Goal: Information Seeking & Learning: Learn about a topic

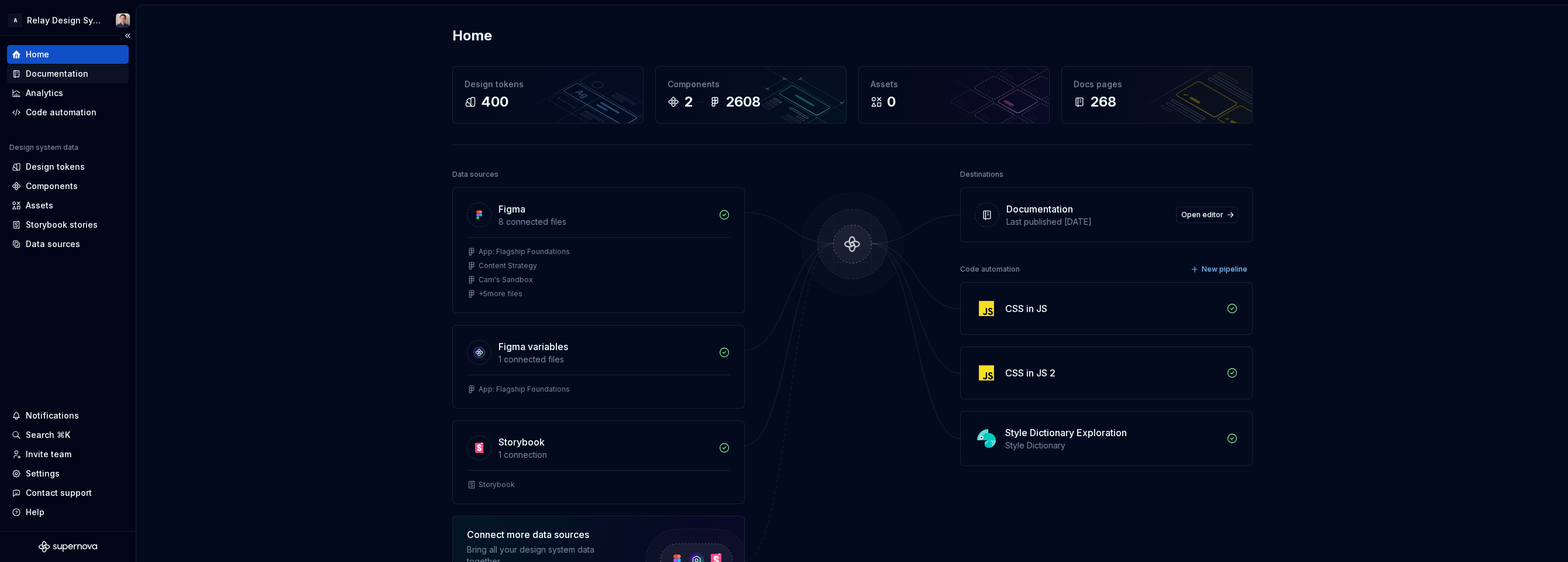
click at [52, 72] on div "Documentation" at bounding box center [56, 74] width 62 height 12
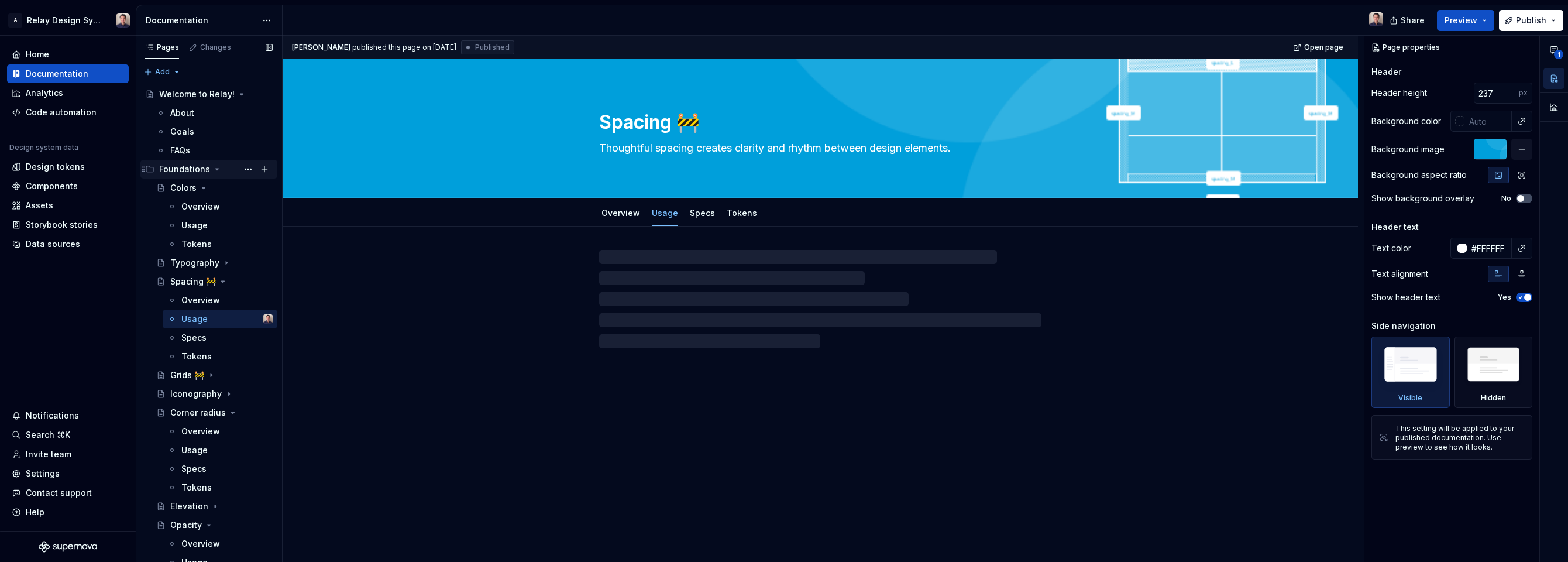
click at [217, 167] on icon "Page tree" at bounding box center [216, 169] width 9 height 9
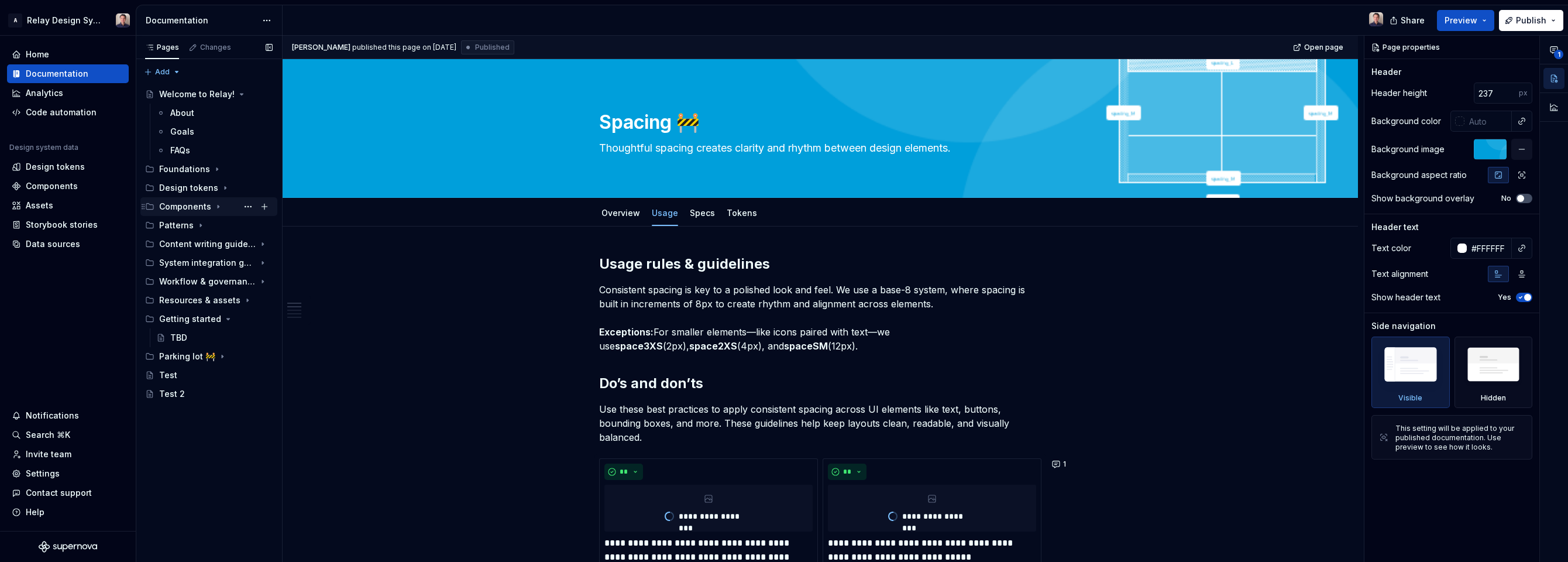
click at [220, 206] on icon "Page tree" at bounding box center [218, 206] width 9 height 9
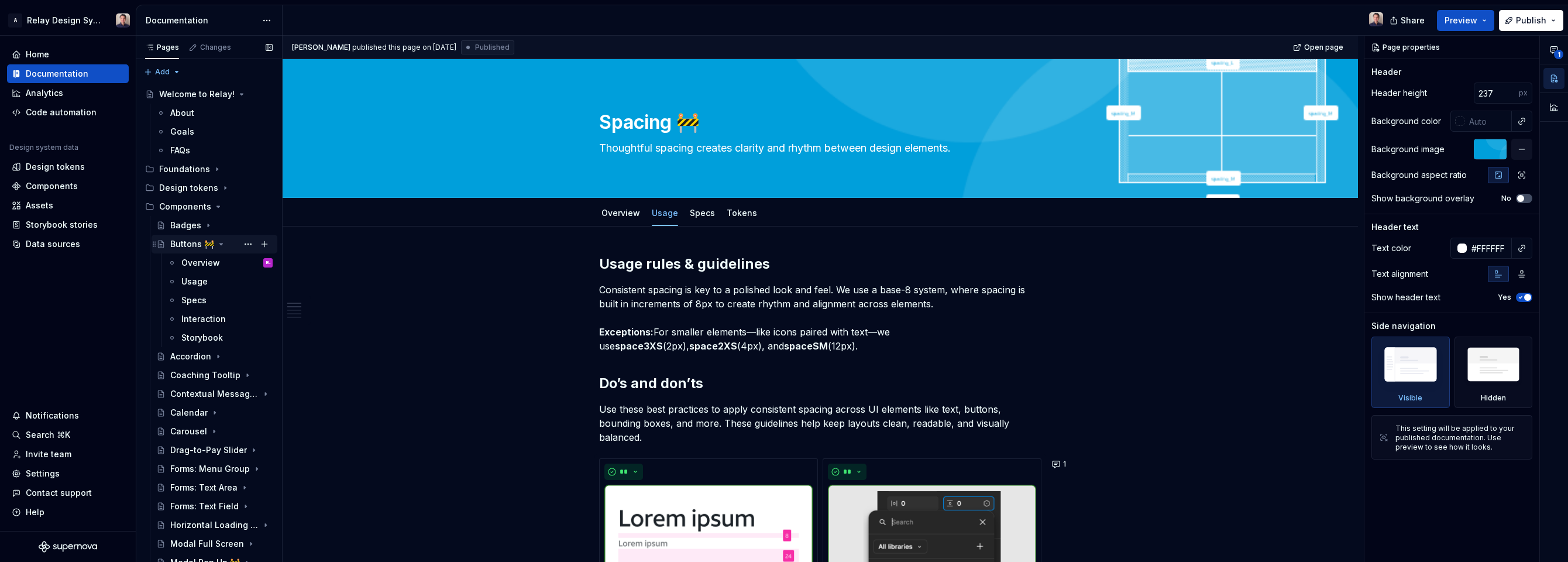
click at [192, 246] on div "Buttons 🚧" at bounding box center [192, 245] width 44 height 12
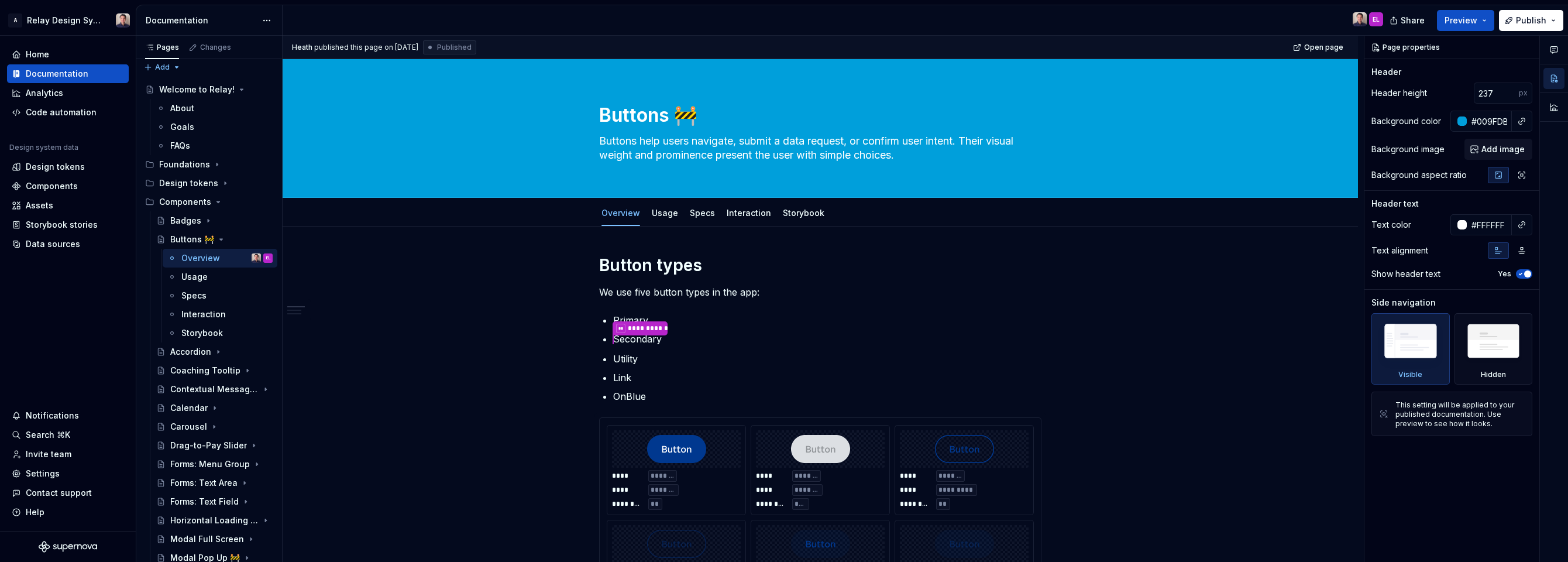
type textarea "*"
